Goal: Task Accomplishment & Management: Manage account settings

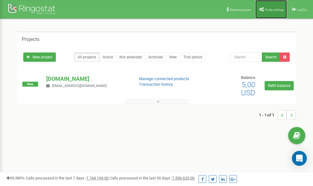
click at [271, 10] on span "Profile settings" at bounding box center [274, 9] width 19 height 3
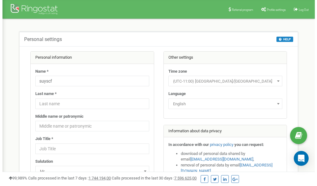
scroll to position [31, 0]
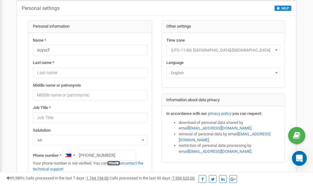
click at [117, 162] on link "verify it" at bounding box center [113, 163] width 13 height 5
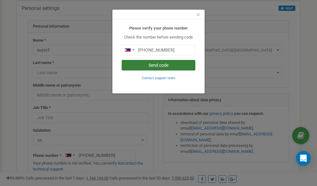
click at [154, 66] on button "Send code" at bounding box center [159, 65] width 74 height 11
